Goal: Unclear: Browse casually

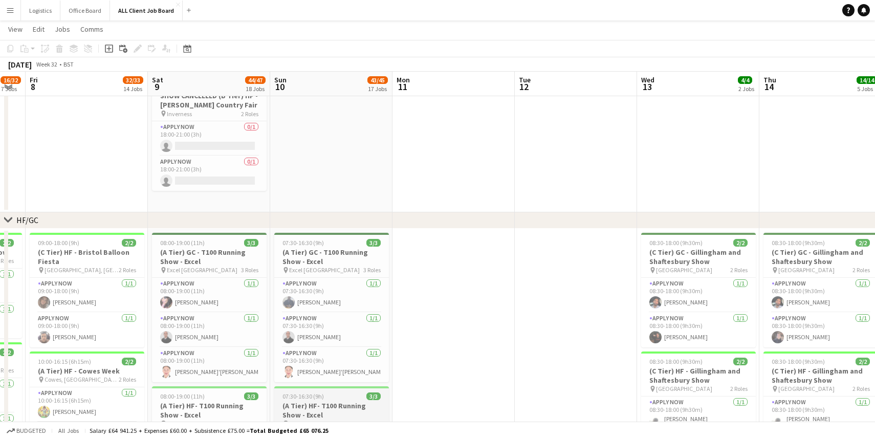
scroll to position [45, 0]
